Goal: Task Accomplishment & Management: Manage account settings

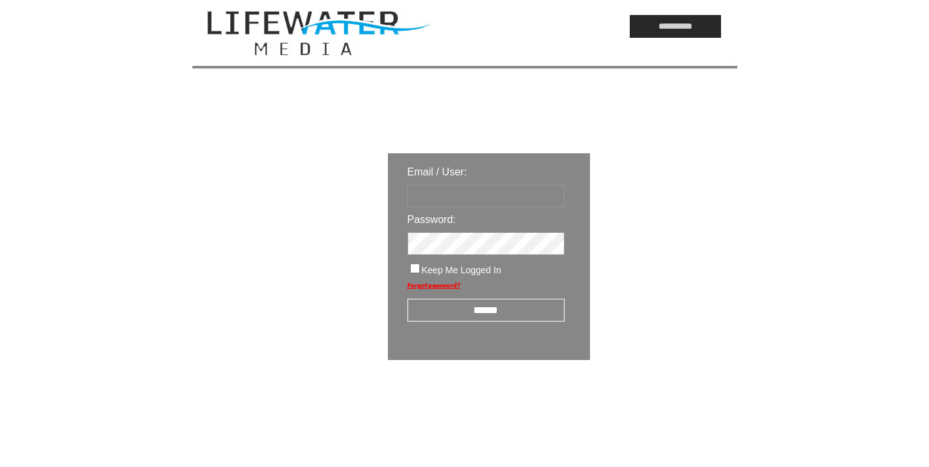
type input "*********"
click at [474, 316] on input "******" at bounding box center [485, 310] width 157 height 23
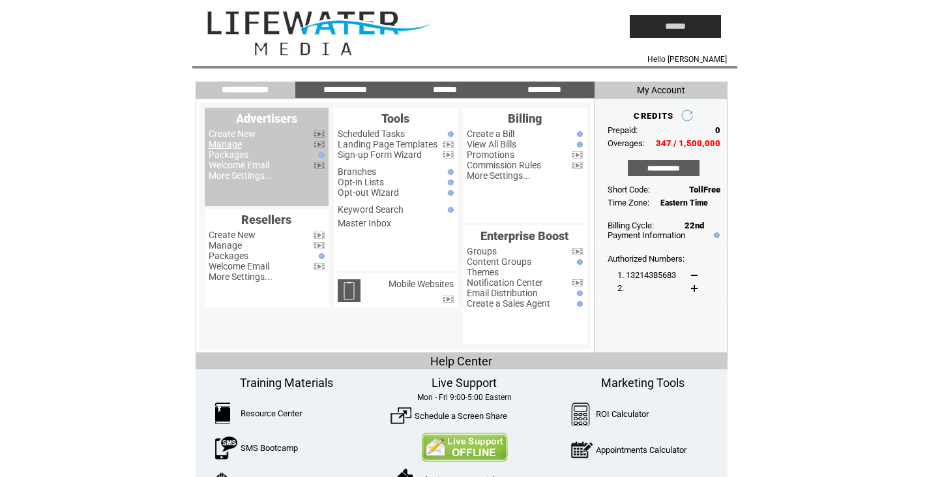
click at [228, 142] on link "Manage" at bounding box center [225, 144] width 33 height 10
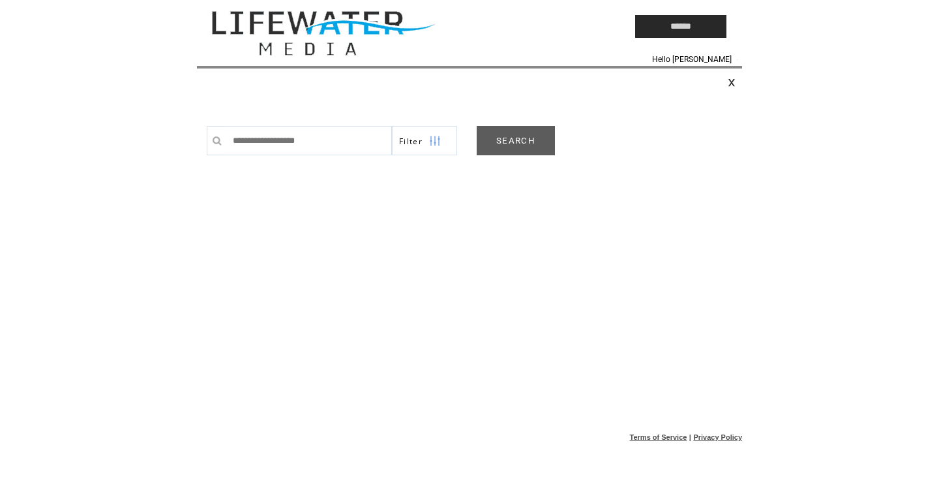
click at [513, 146] on link "SEARCH" at bounding box center [516, 140] width 78 height 29
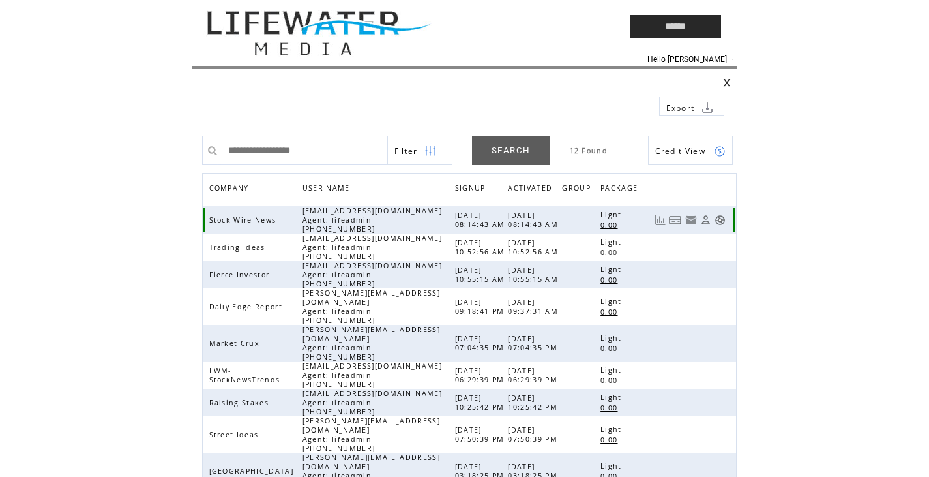
click at [722, 219] on link at bounding box center [719, 219] width 11 height 11
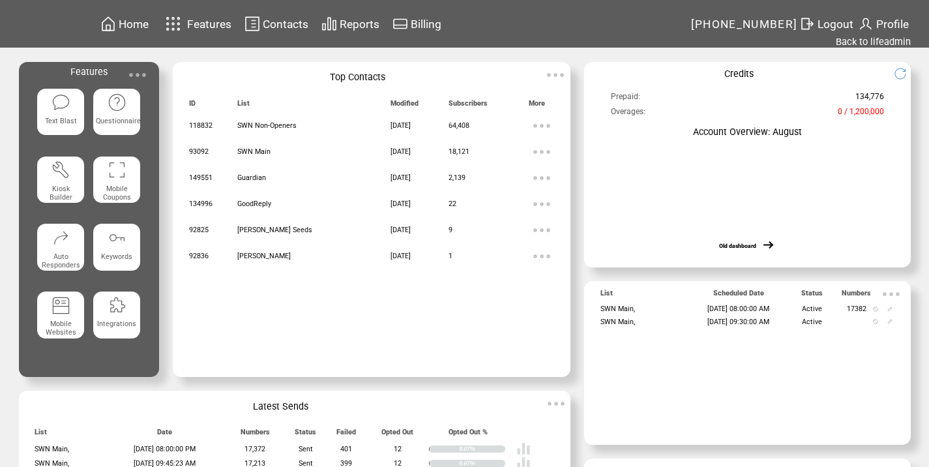
click at [134, 70] on img at bounding box center [138, 75] width 26 height 26
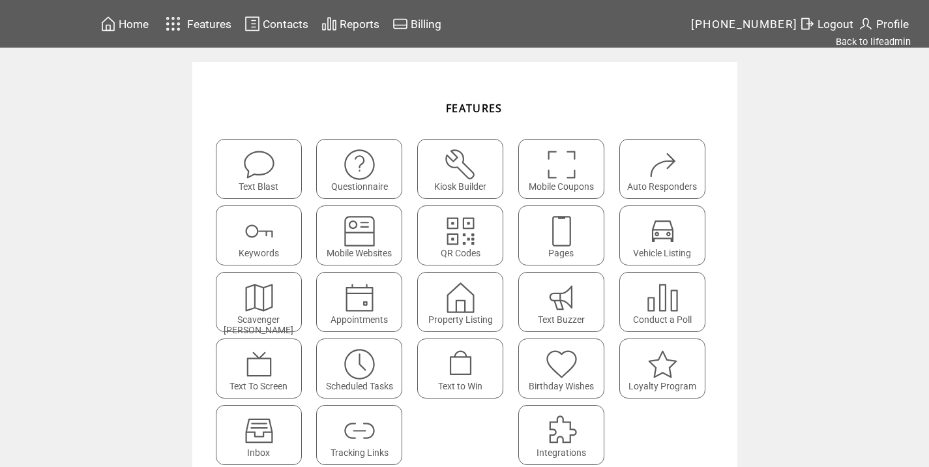
click at [375, 372] on img at bounding box center [359, 364] width 35 height 35
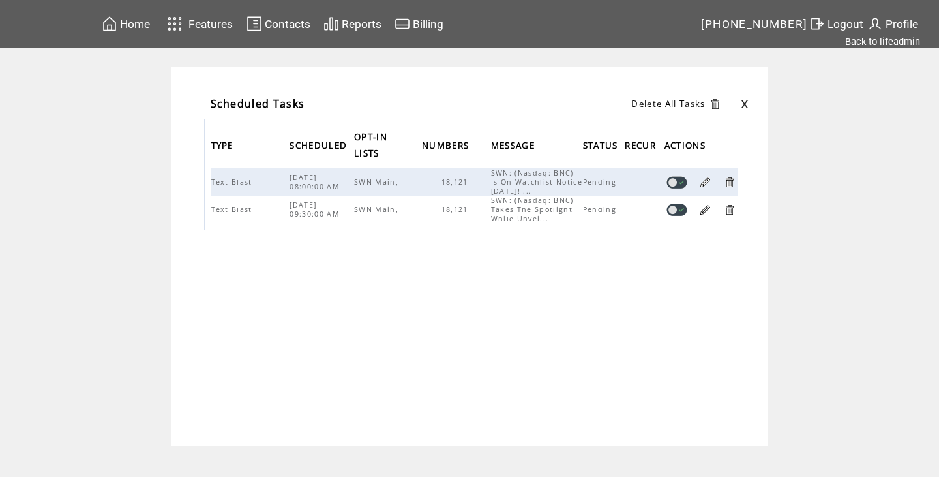
click at [729, 184] on link at bounding box center [729, 182] width 12 height 12
click at [733, 182] on link at bounding box center [729, 182] width 12 height 12
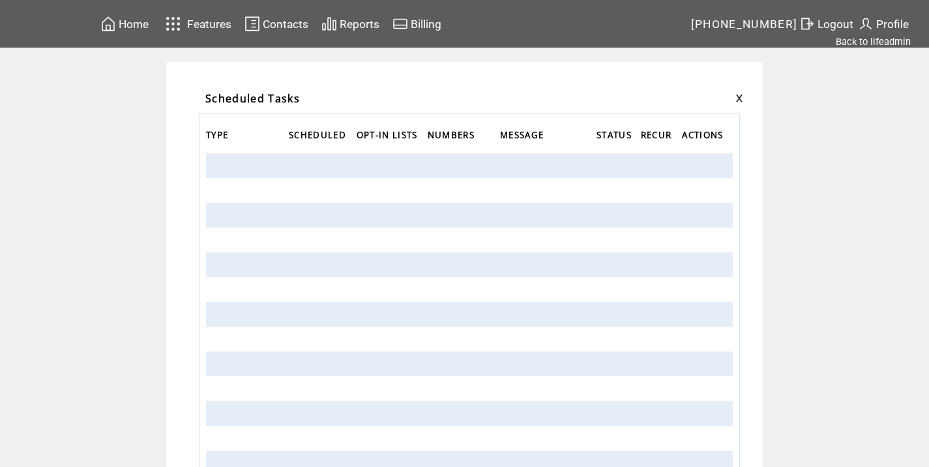
click at [741, 95] on link at bounding box center [739, 98] width 8 height 8
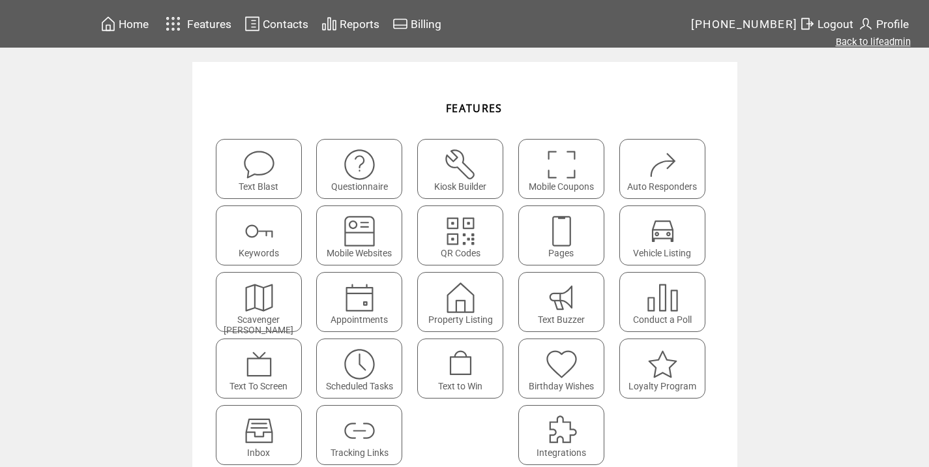
click at [873, 44] on link "Back to lifeadmin" at bounding box center [873, 42] width 75 height 12
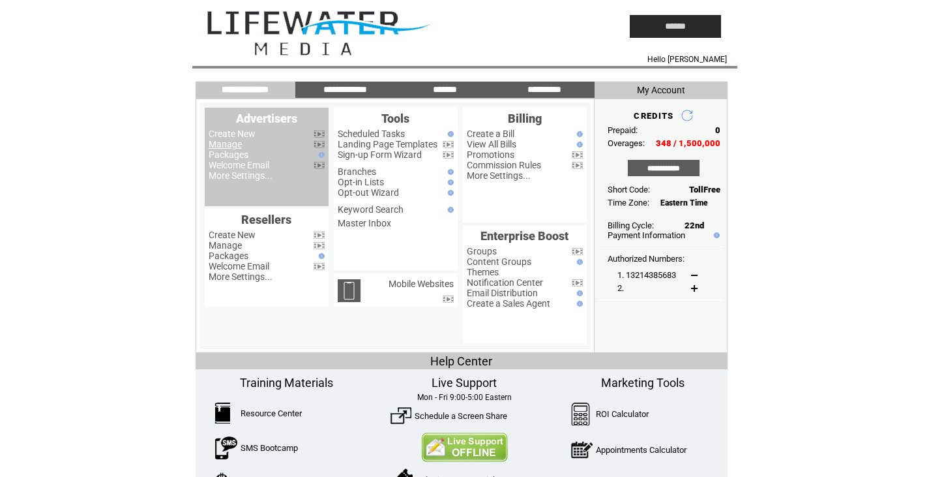
click at [224, 145] on link "Manage" at bounding box center [225, 144] width 33 height 10
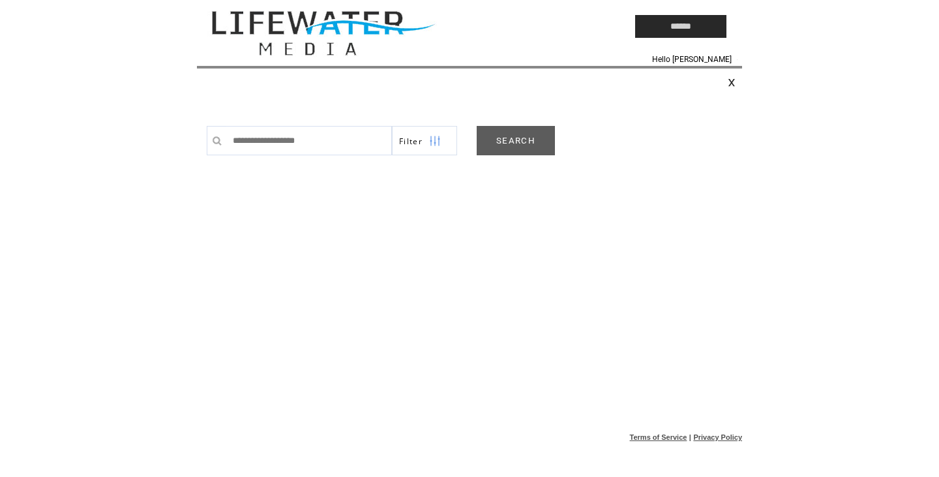
click at [505, 150] on link "SEARCH" at bounding box center [516, 140] width 78 height 29
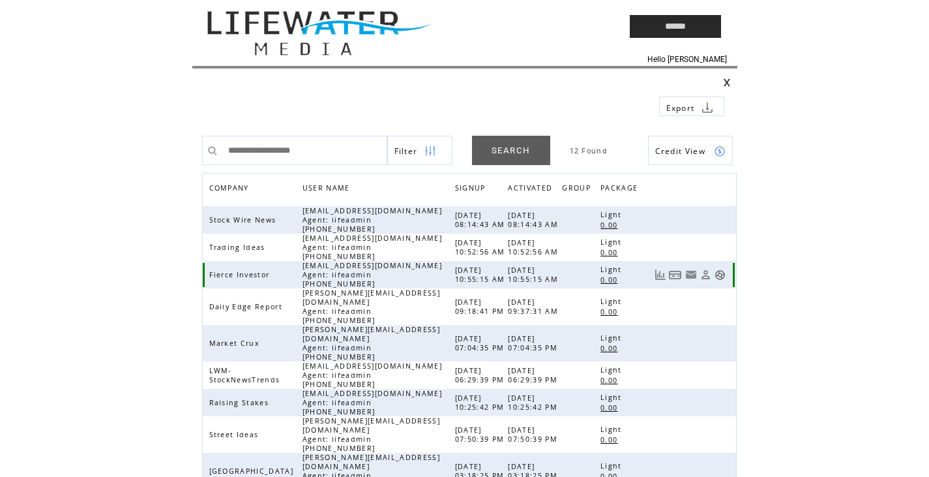
click at [722, 274] on link at bounding box center [719, 274] width 11 height 11
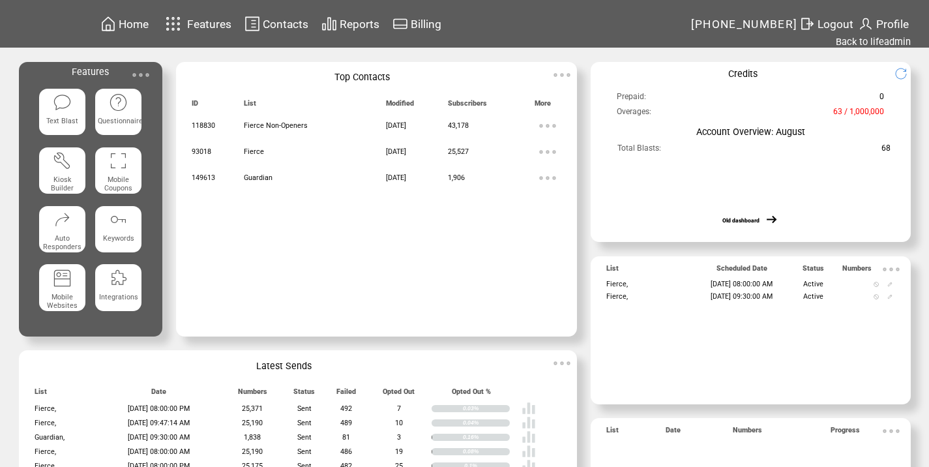
click at [141, 71] on img at bounding box center [141, 75] width 26 height 26
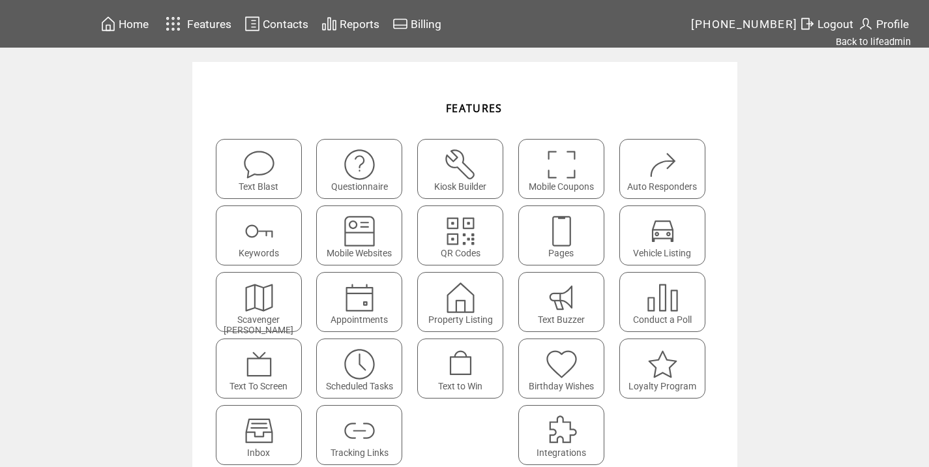
click at [342, 375] on div "Scheduled Tasks" at bounding box center [359, 368] width 86 height 60
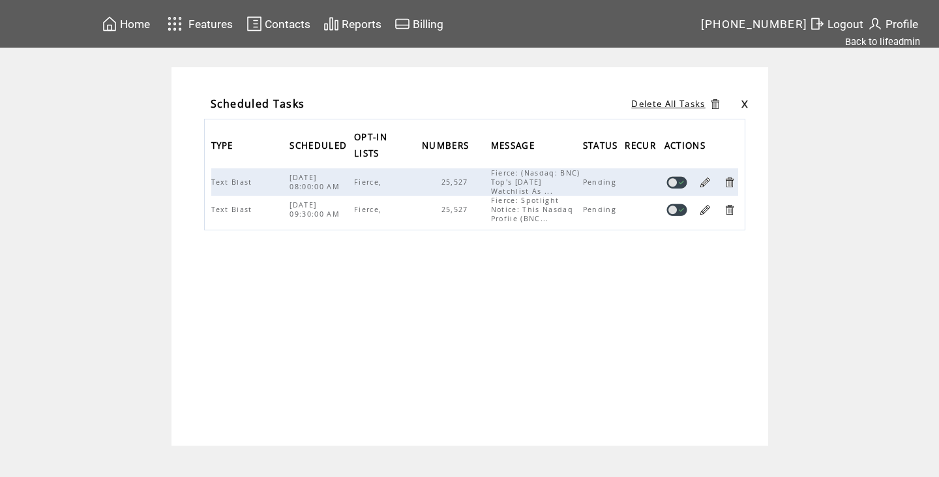
click at [731, 181] on link at bounding box center [729, 182] width 12 height 12
click at [730, 182] on link at bounding box center [729, 182] width 12 height 12
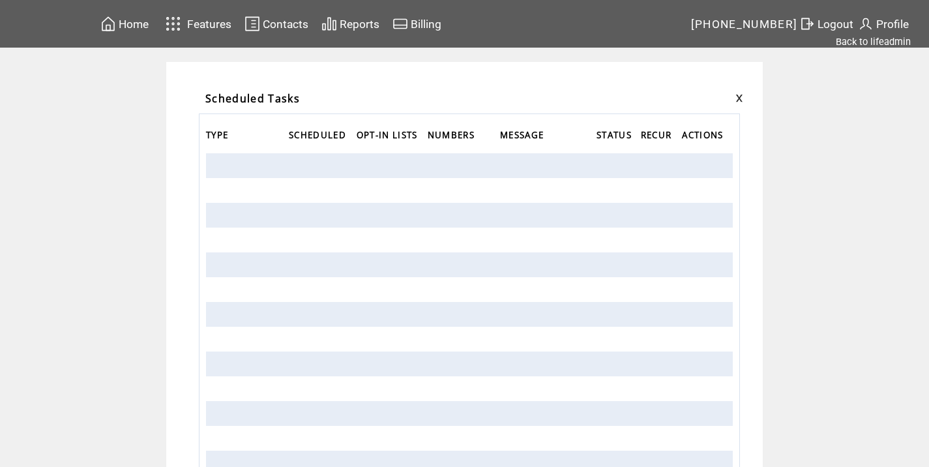
click at [743, 97] on link at bounding box center [739, 98] width 8 height 8
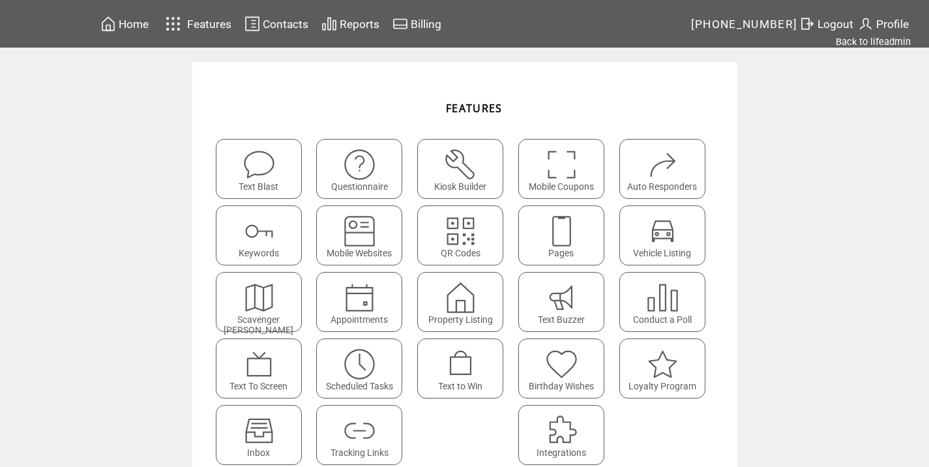
click at [374, 378] on featuretext "Scheduled Tasks" at bounding box center [359, 387] width 85 height 18
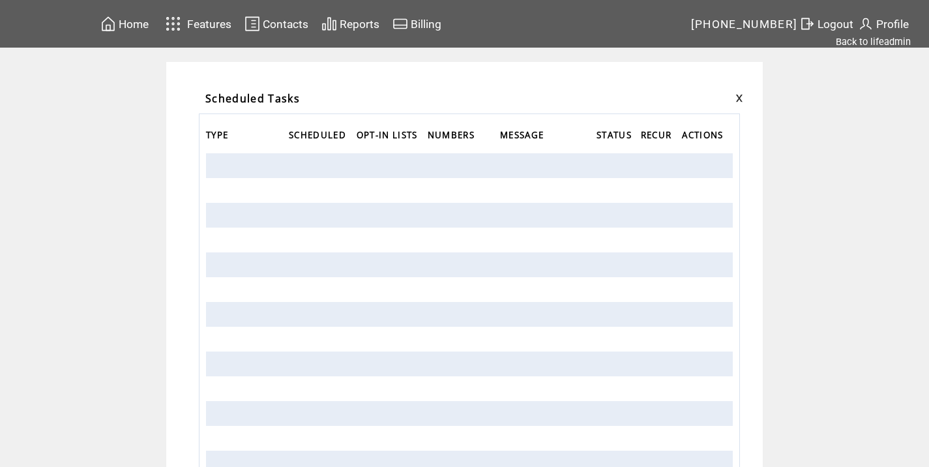
click at [743, 95] on link at bounding box center [739, 98] width 8 height 8
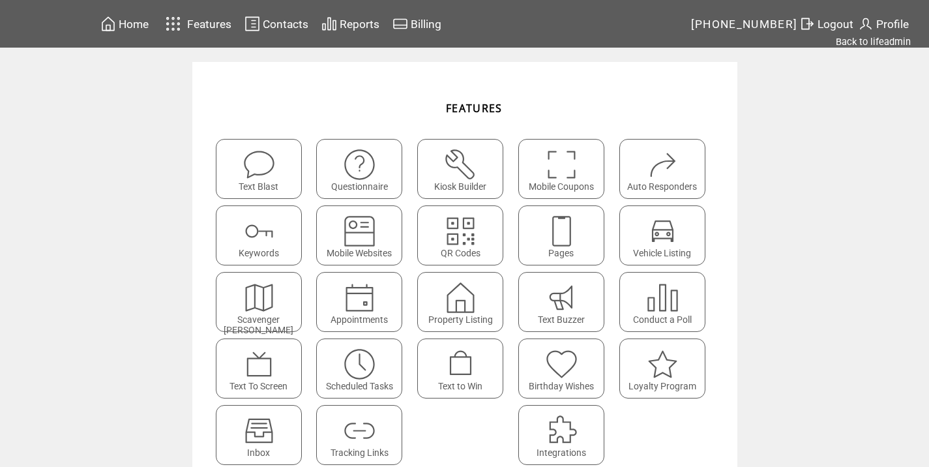
click at [227, 141] on div "Text Blast" at bounding box center [259, 169] width 86 height 60
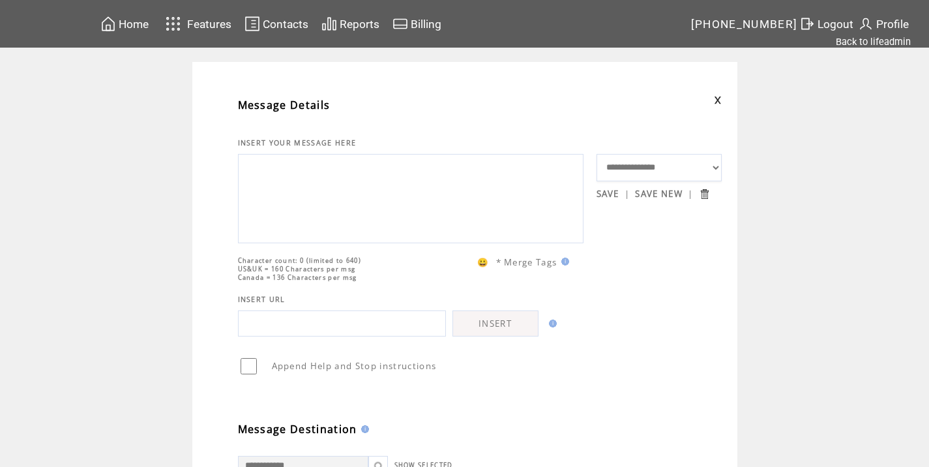
click at [837, 23] on span "Logout" at bounding box center [835, 24] width 36 height 13
